Goal: Transaction & Acquisition: Book appointment/travel/reservation

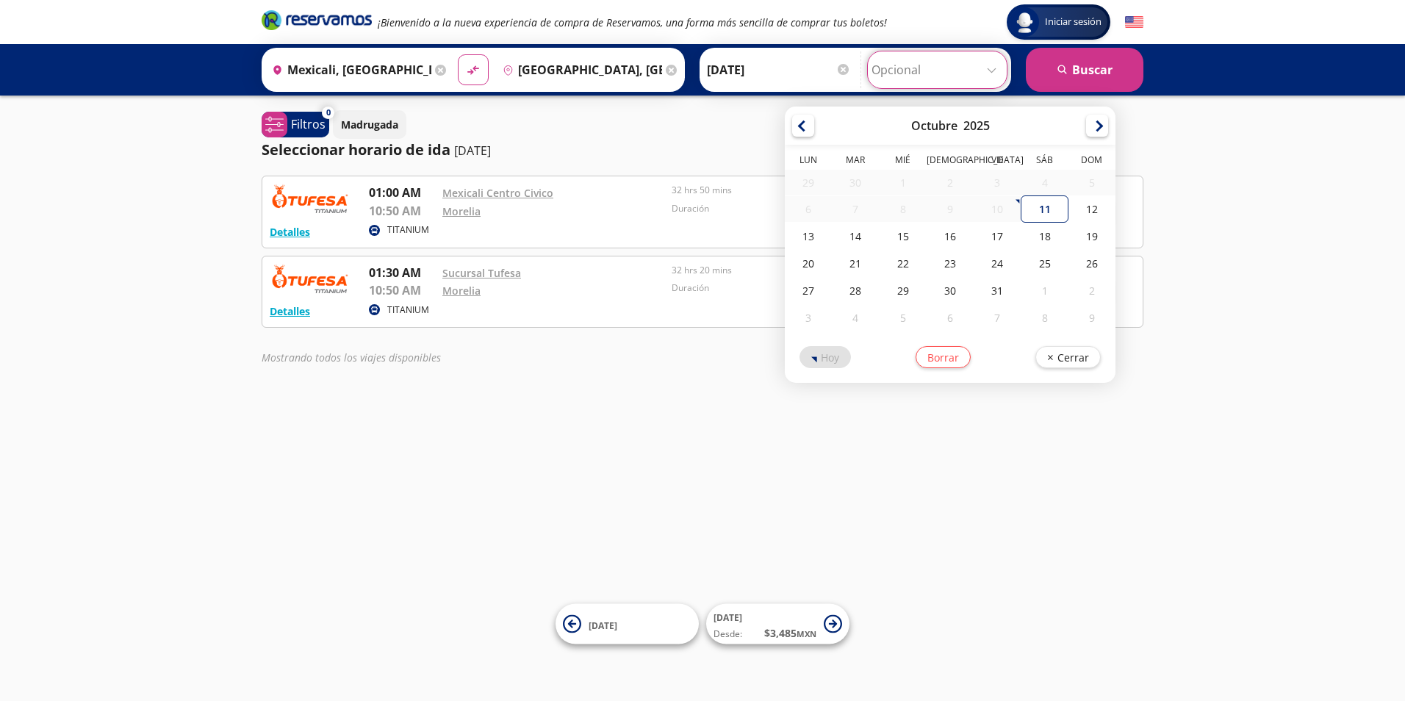
click at [994, 73] on input "Opcional" at bounding box center [937, 69] width 132 height 37
click at [900, 239] on div "15" at bounding box center [902, 236] width 47 height 27
type input "[DATE]"
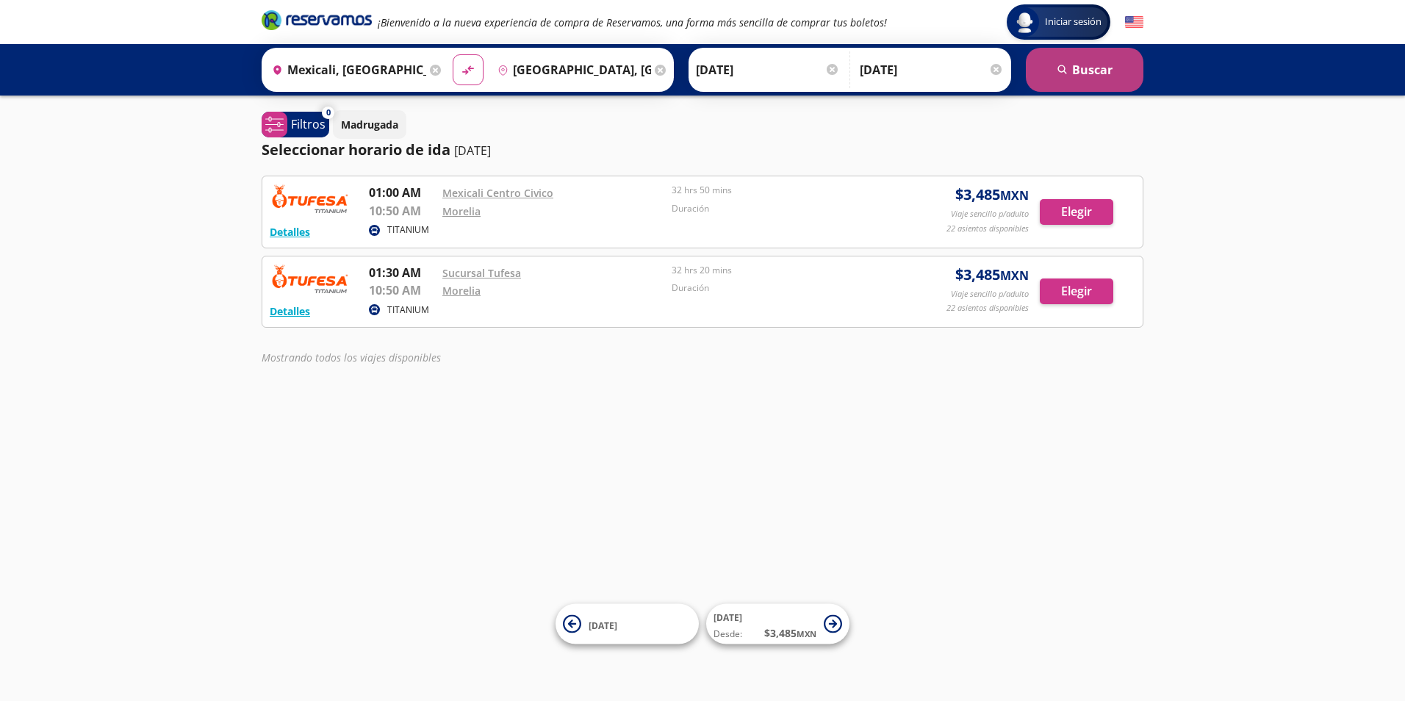
click at [1062, 62] on button "search [GEOGRAPHIC_DATA]" at bounding box center [1085, 70] width 118 height 44
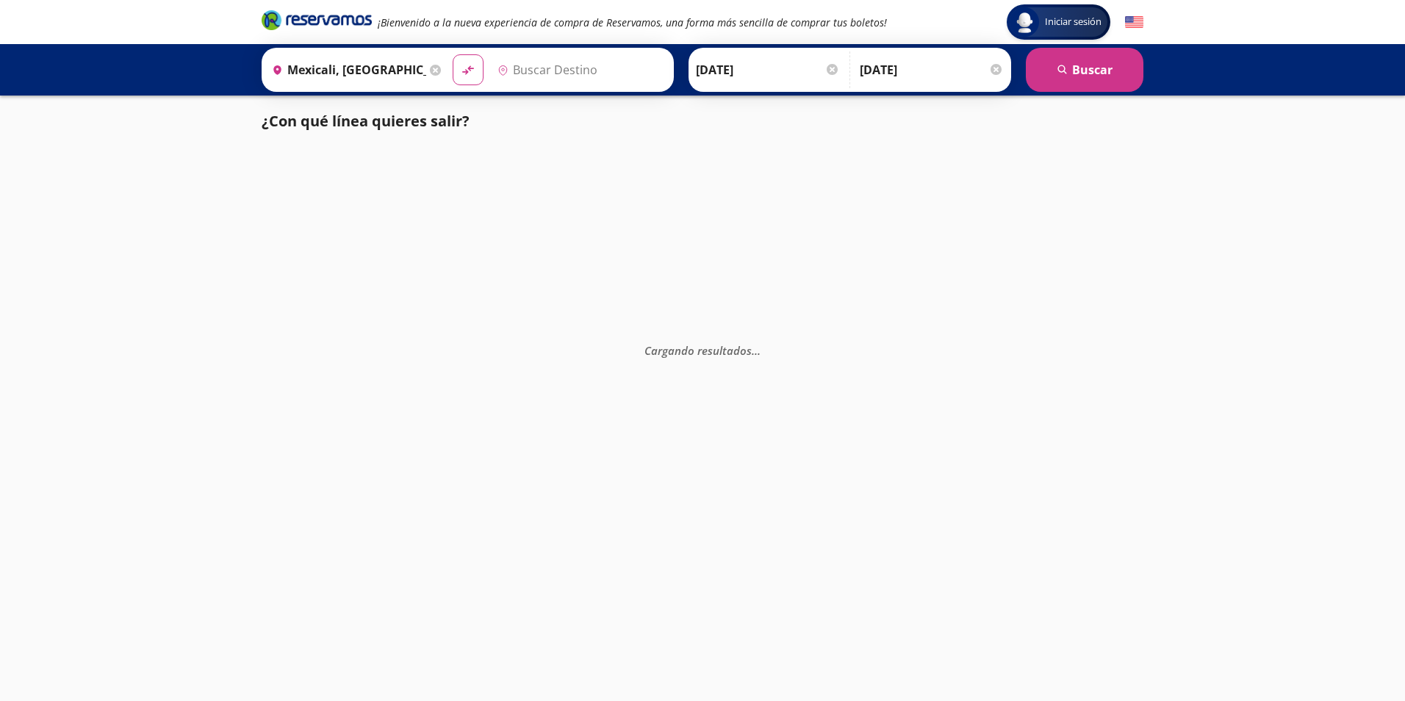
type input "[GEOGRAPHIC_DATA], [GEOGRAPHIC_DATA]"
